Goal: Task Accomplishment & Management: Manage account settings

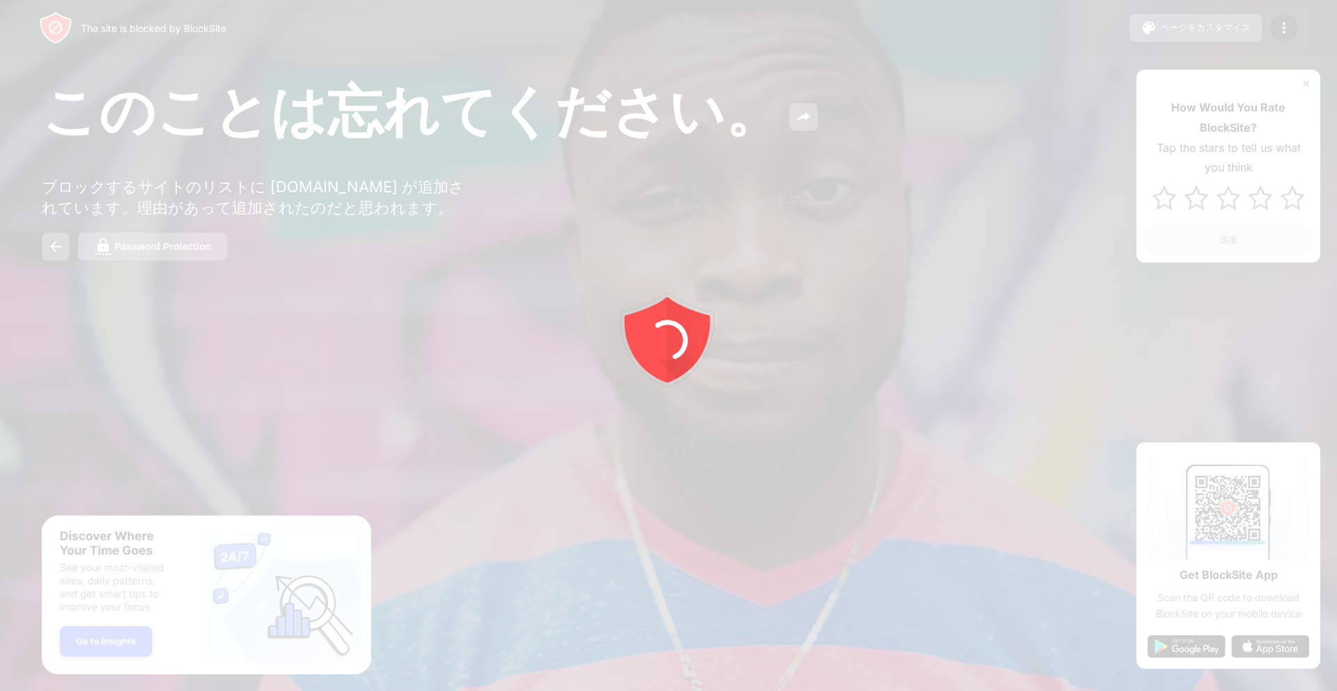
click at [1307, 88] on div at bounding box center [668, 345] width 1337 height 691
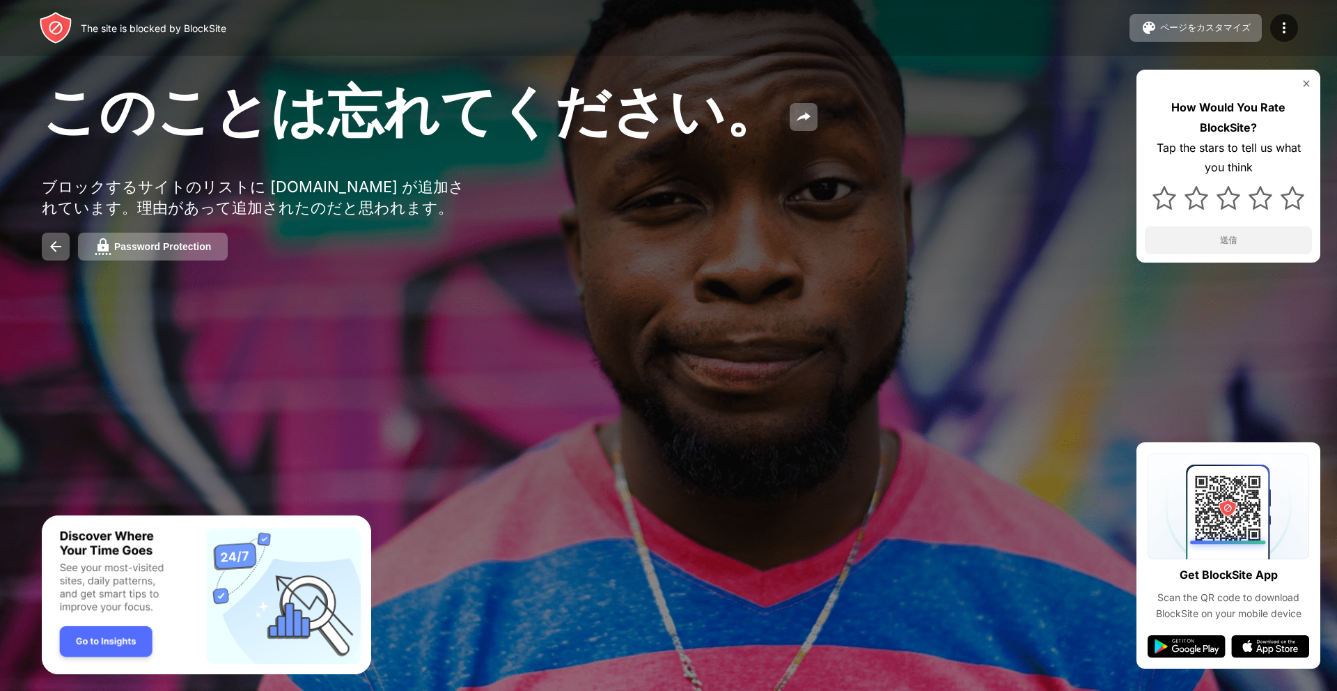
drag, startPoint x: 1308, startPoint y: 84, endPoint x: 1298, endPoint y: 59, distance: 26.9
click at [1308, 85] on img at bounding box center [1306, 83] width 11 height 11
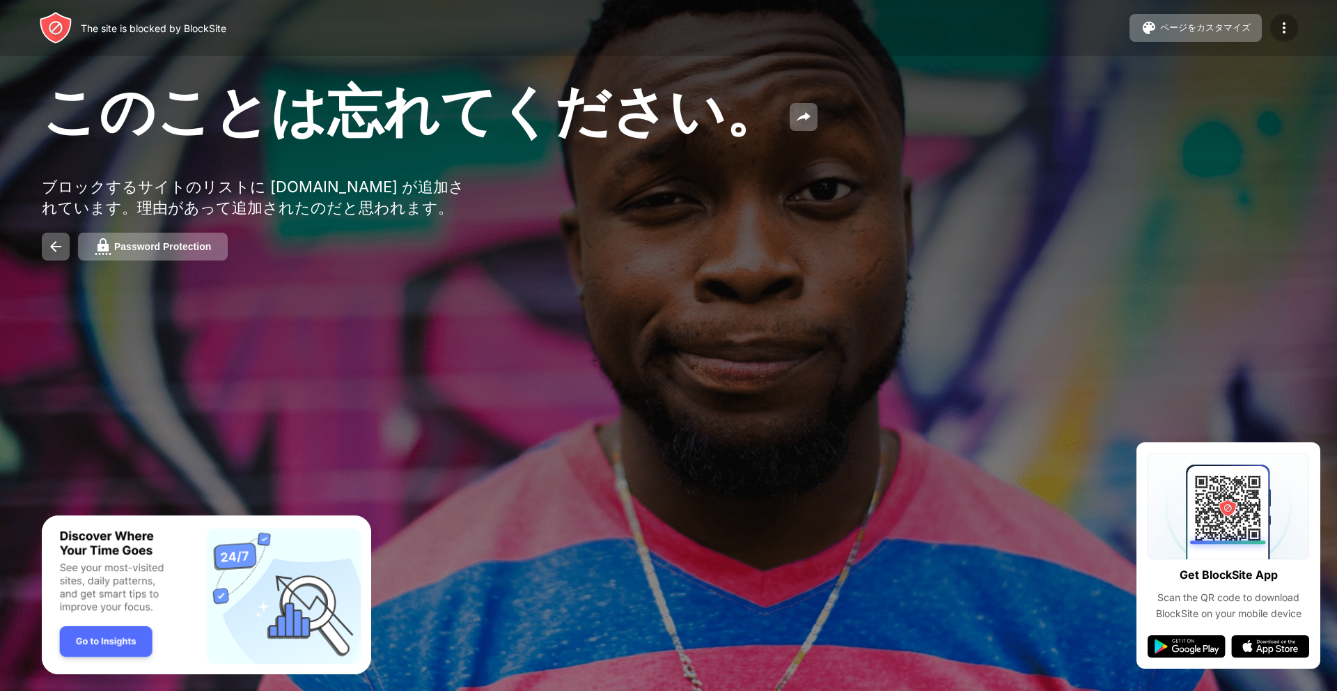
click at [1287, 30] on img at bounding box center [1283, 27] width 17 height 17
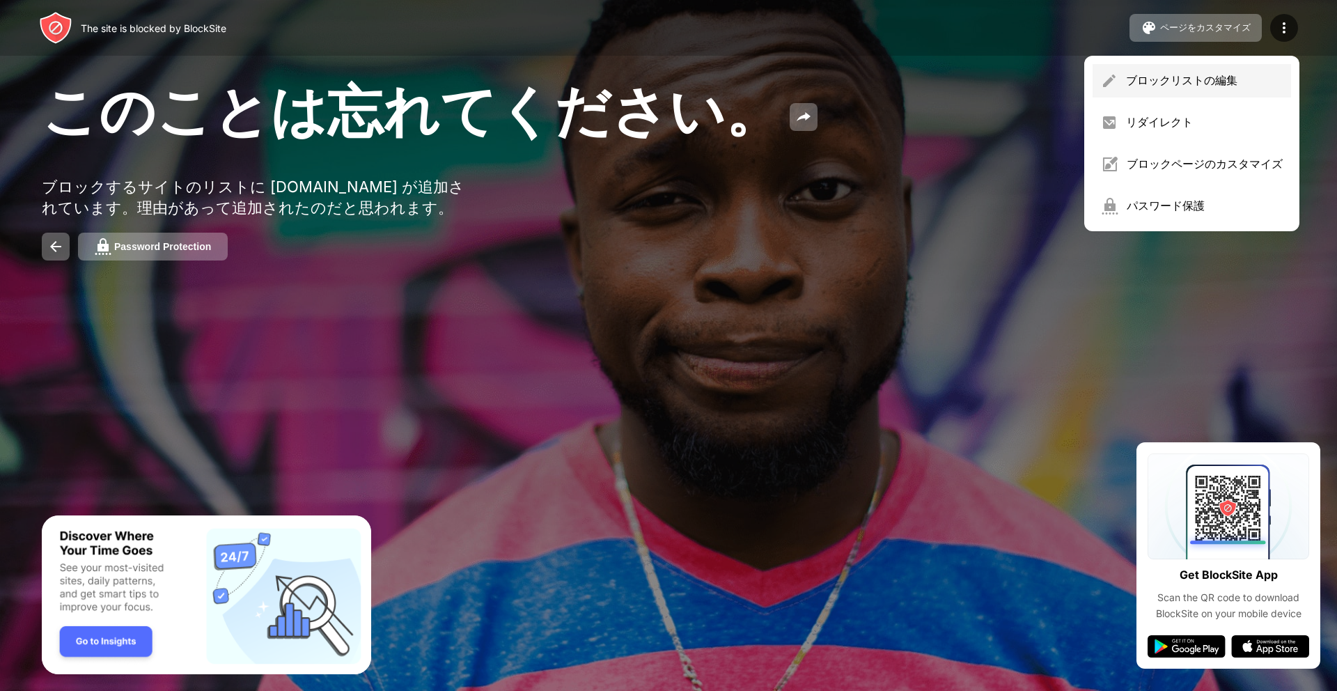
click at [1253, 73] on div "ブロックリストの編集" at bounding box center [1204, 80] width 157 height 15
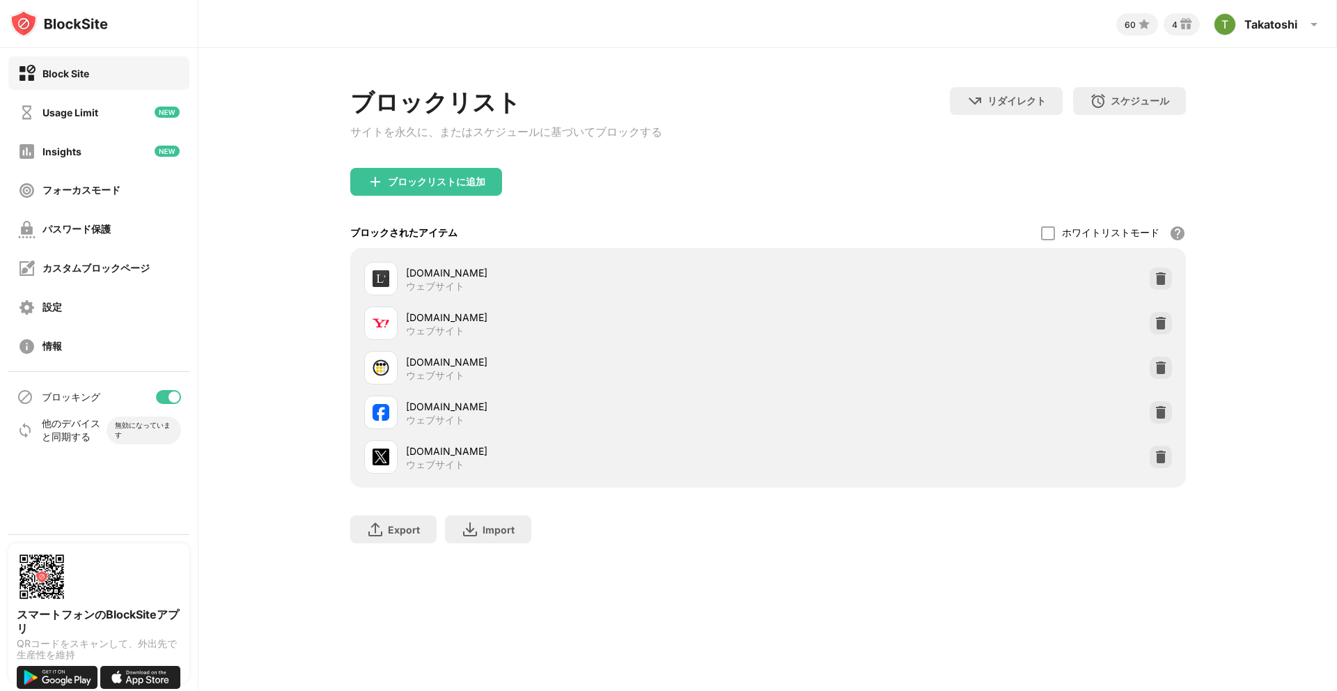
click at [1148, 460] on div "x.com ウェブサイト" at bounding box center [768, 456] width 819 height 45
click at [1161, 464] on img at bounding box center [1161, 457] width 14 height 14
